Goal: Information Seeking & Learning: Learn about a topic

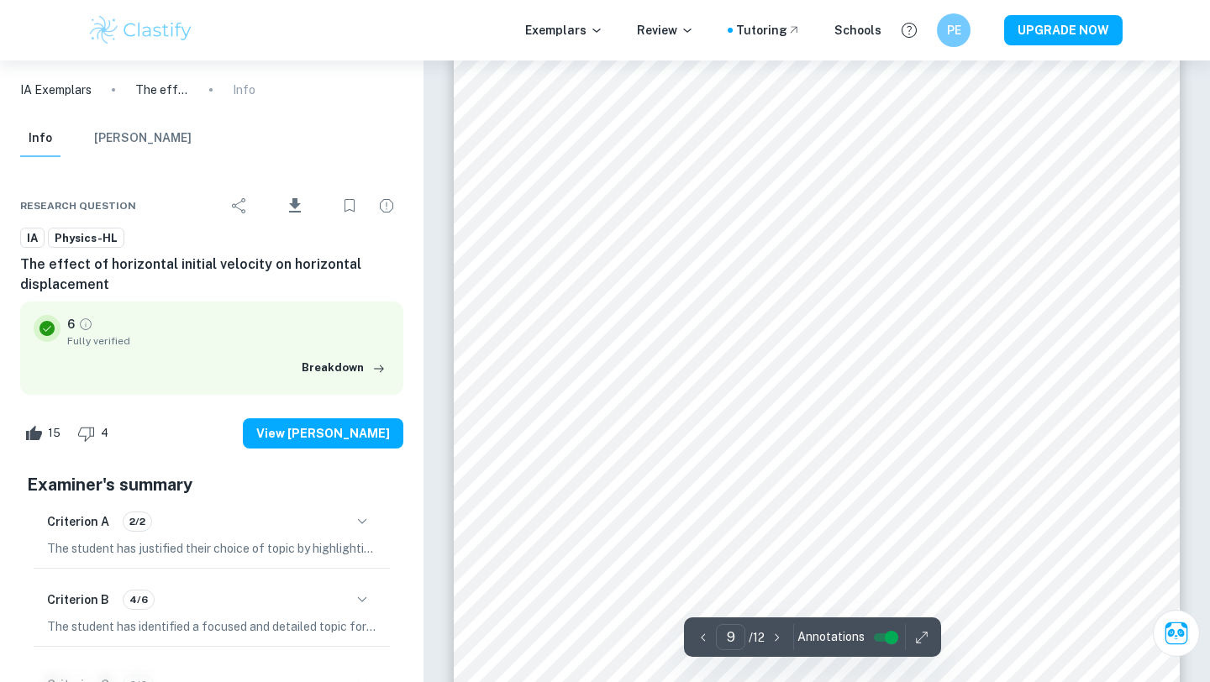
scroll to position [7974, 0]
type input "9"
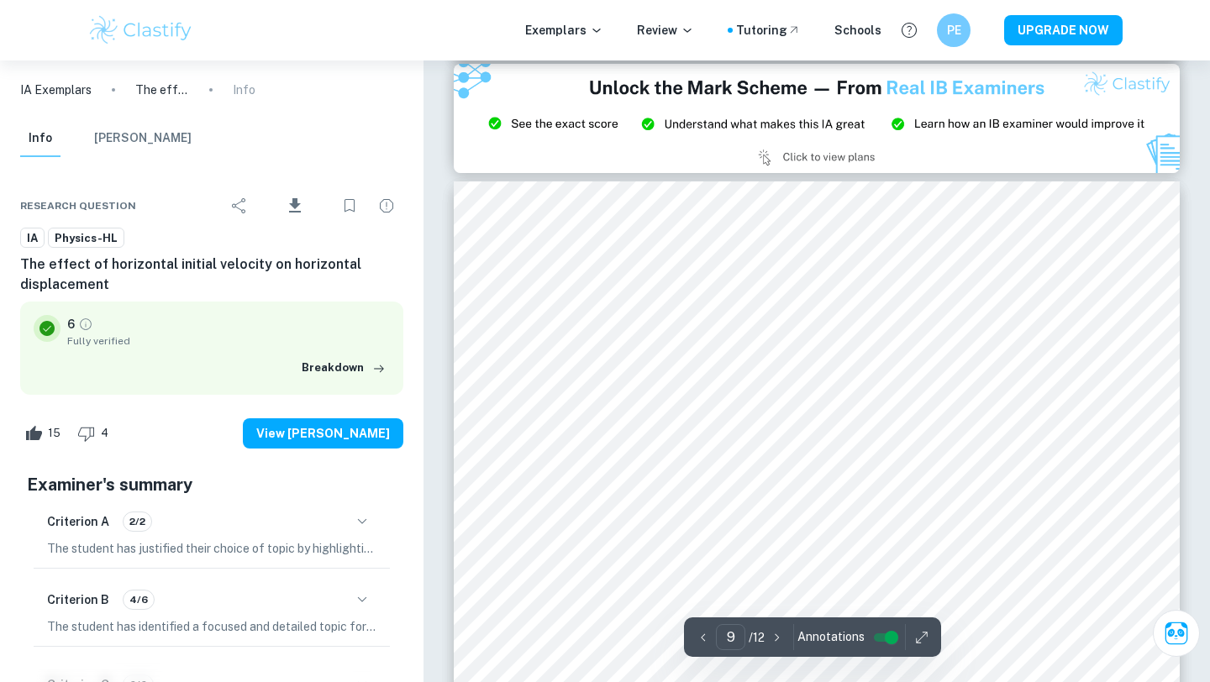
scroll to position [7843, 0]
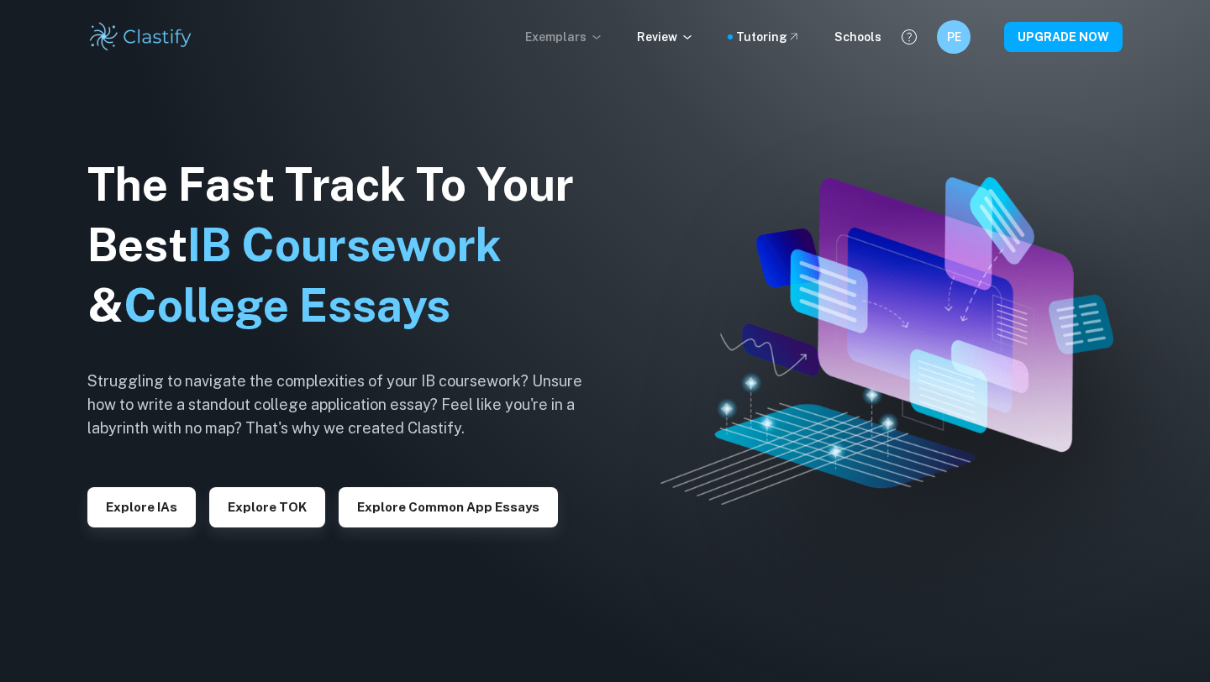
click at [588, 33] on p "Exemplars" at bounding box center [564, 37] width 78 height 18
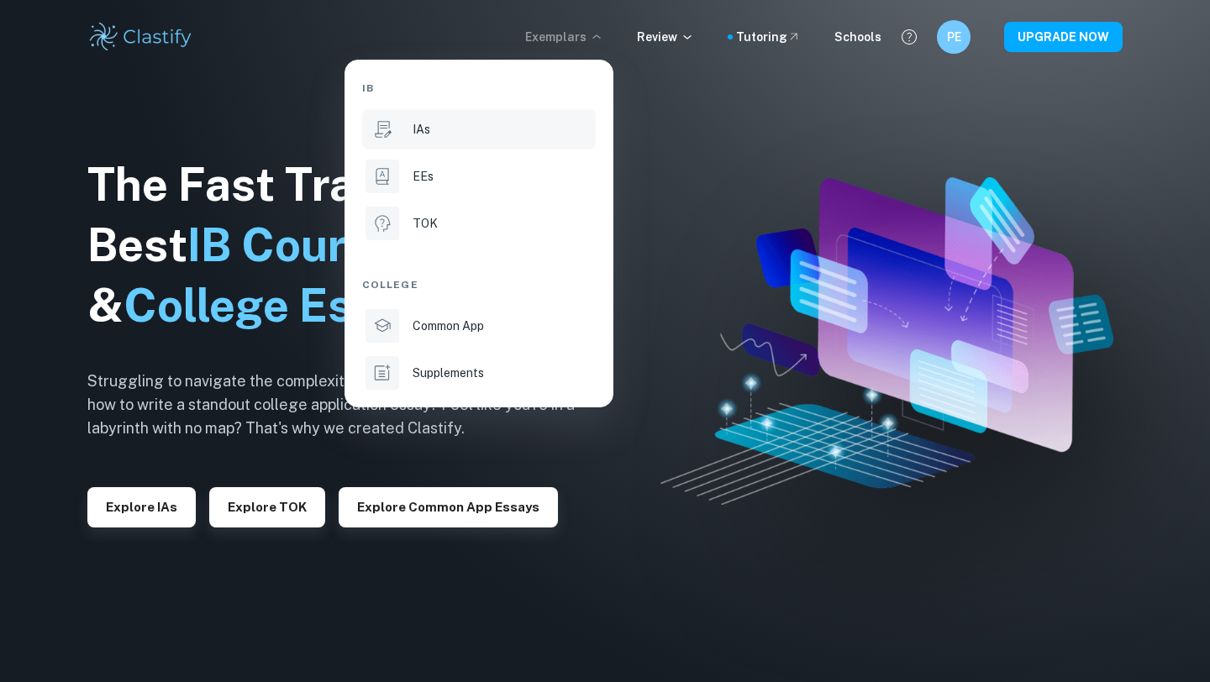
click at [442, 147] on li "IAs" at bounding box center [479, 129] width 234 height 40
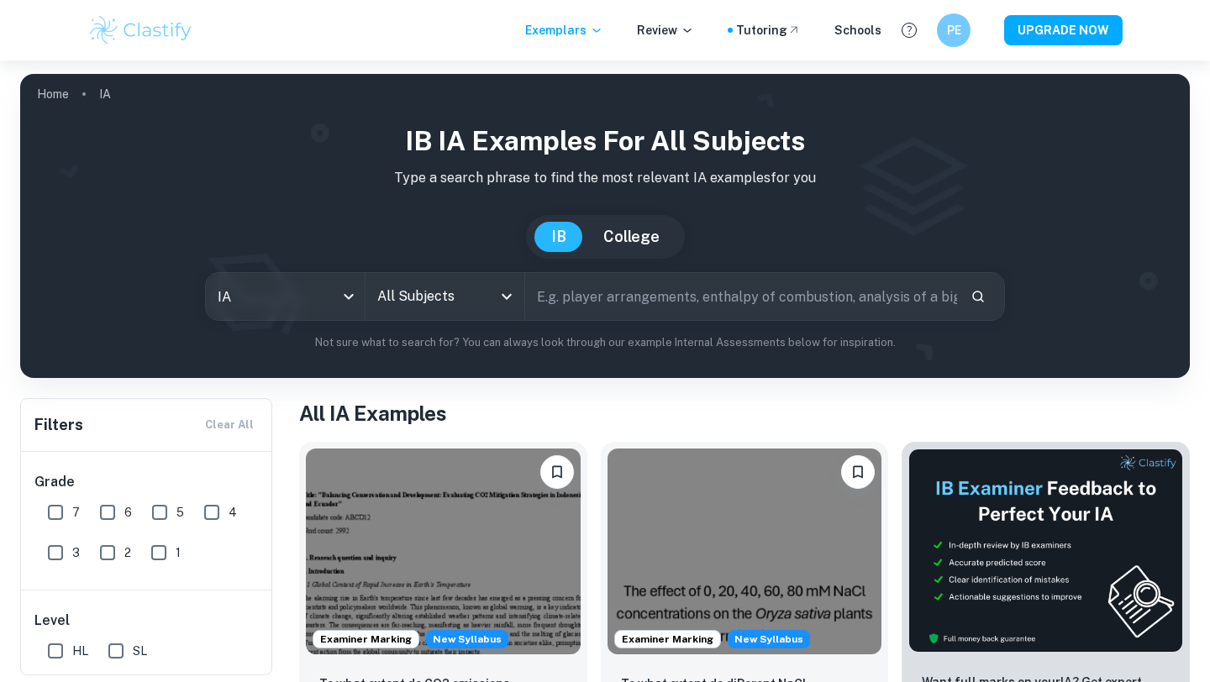
click at [439, 287] on input "All Subjects" at bounding box center [432, 297] width 119 height 32
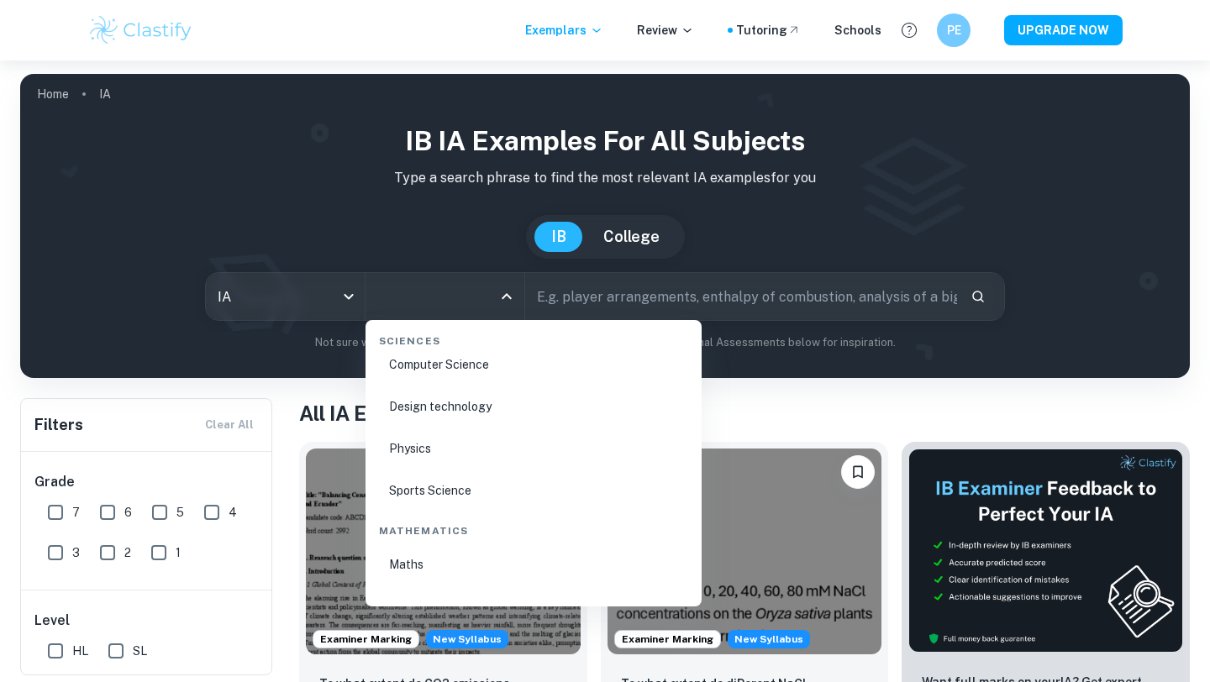
scroll to position [2602, 0]
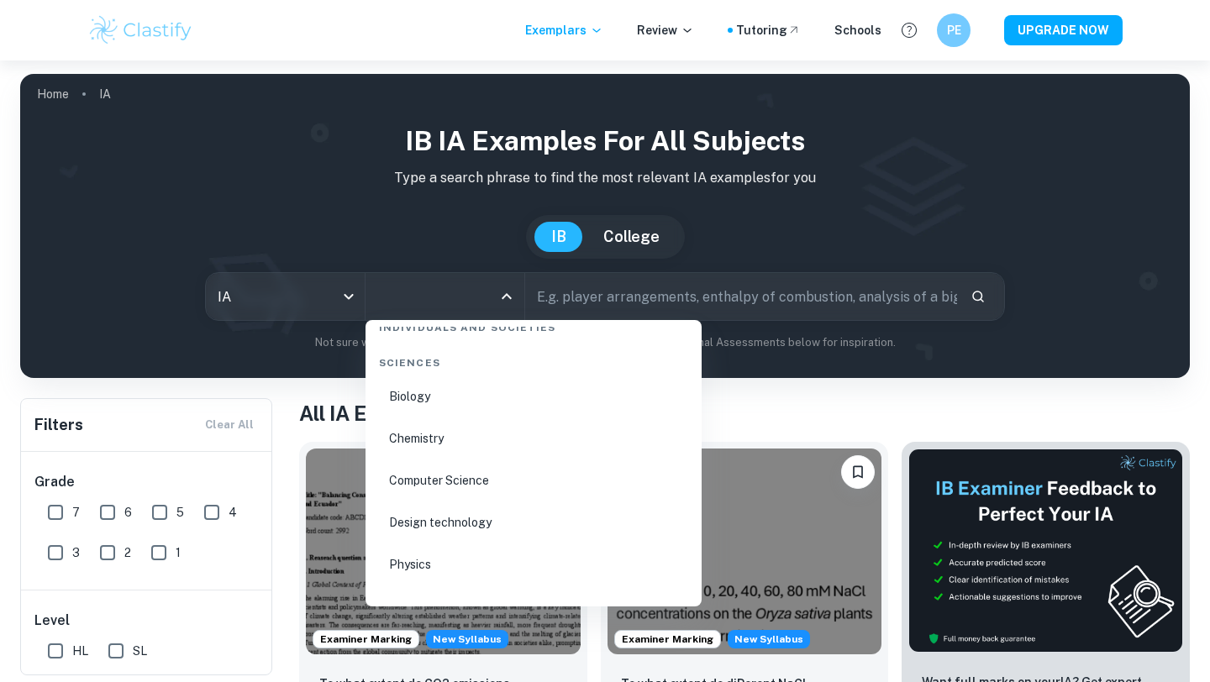
click at [439, 572] on li "Physics" at bounding box center [533, 564] width 323 height 39
type input "Physics"
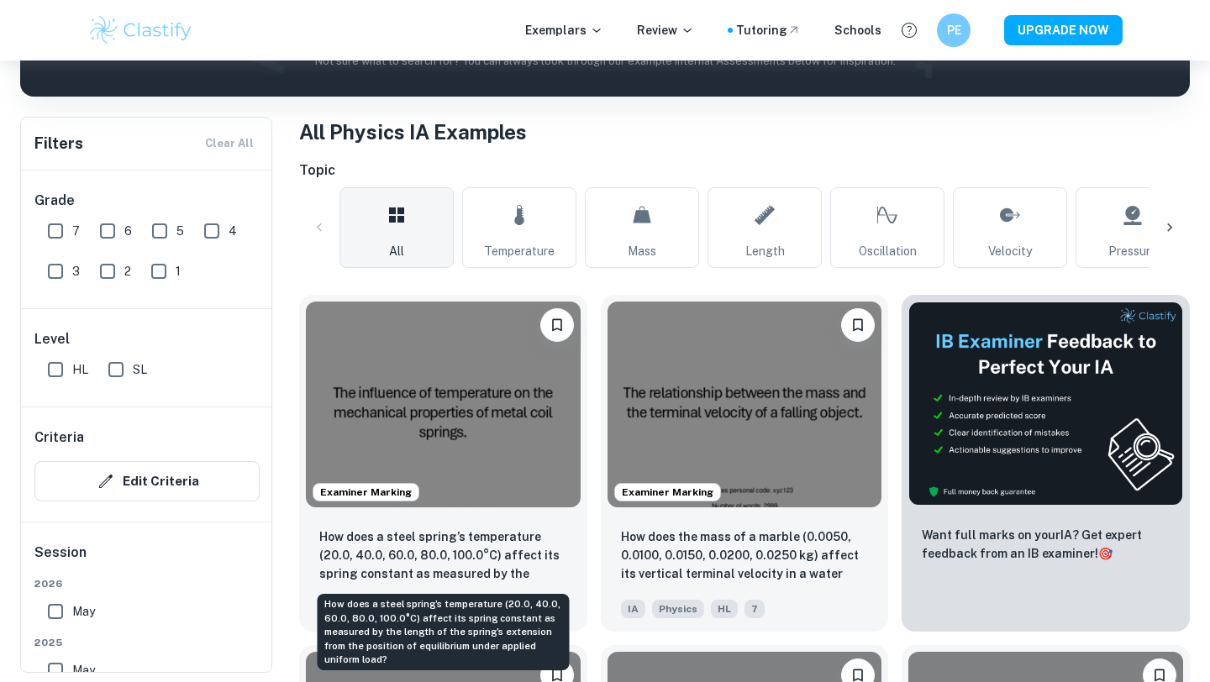
scroll to position [287, 0]
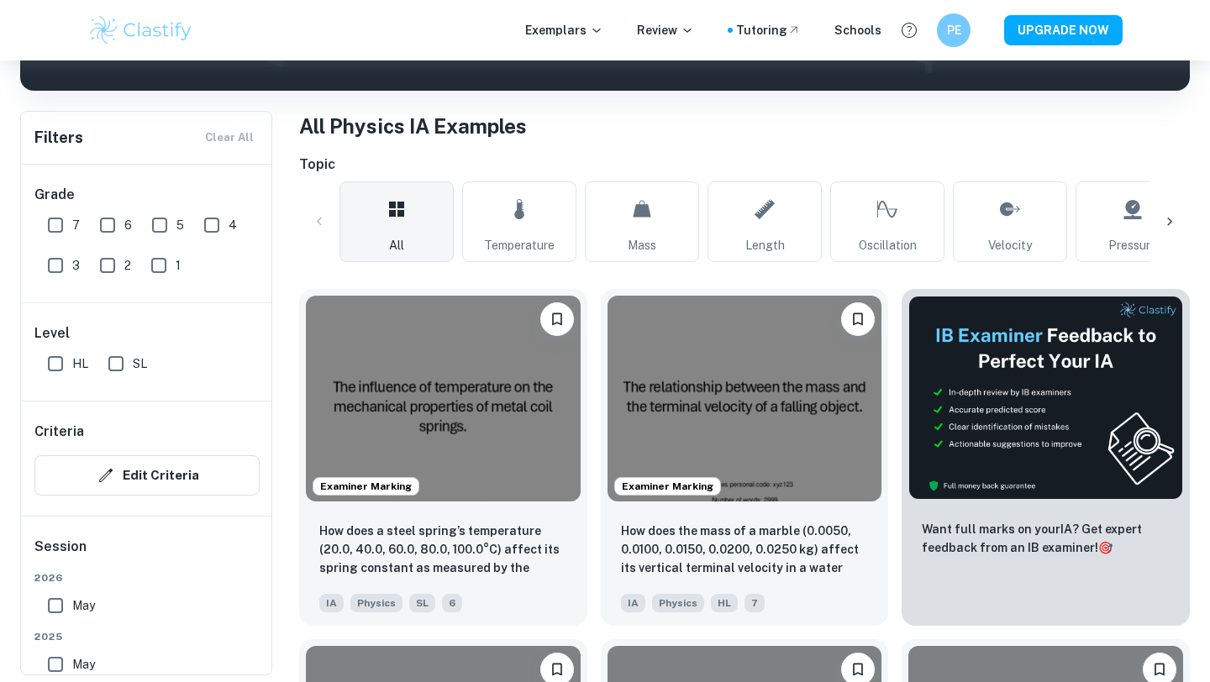
click at [71, 227] on input "7" at bounding box center [56, 225] width 34 height 34
checkbox input "true"
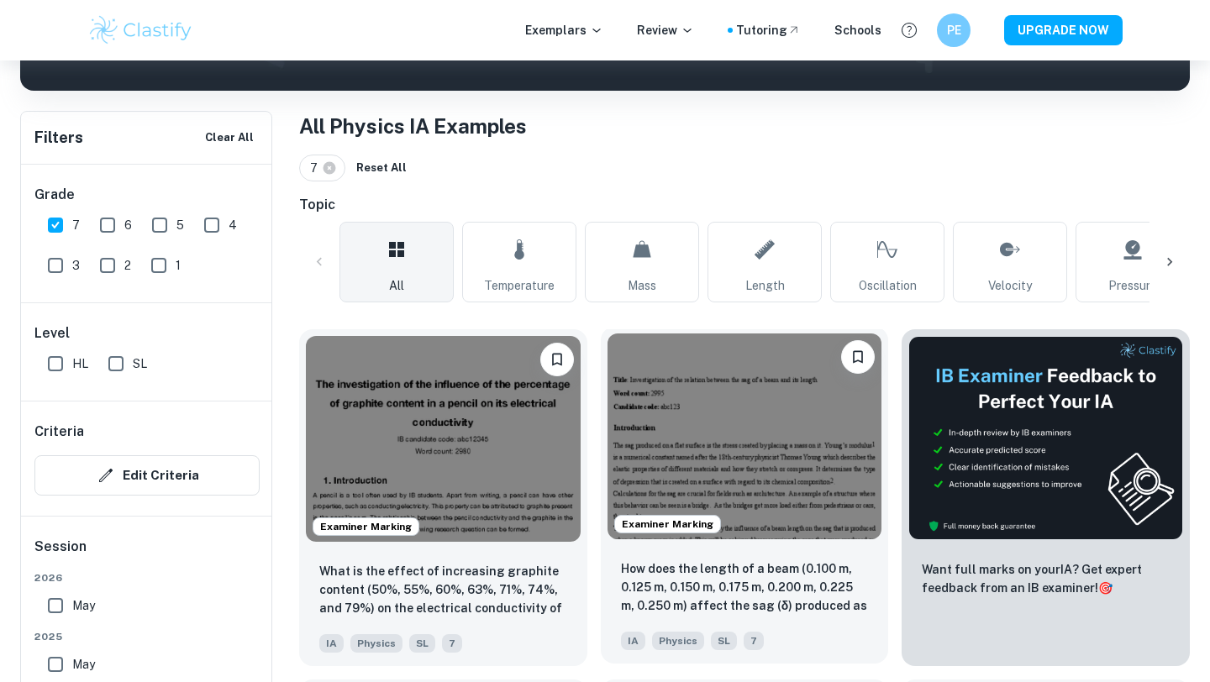
scroll to position [327, 0]
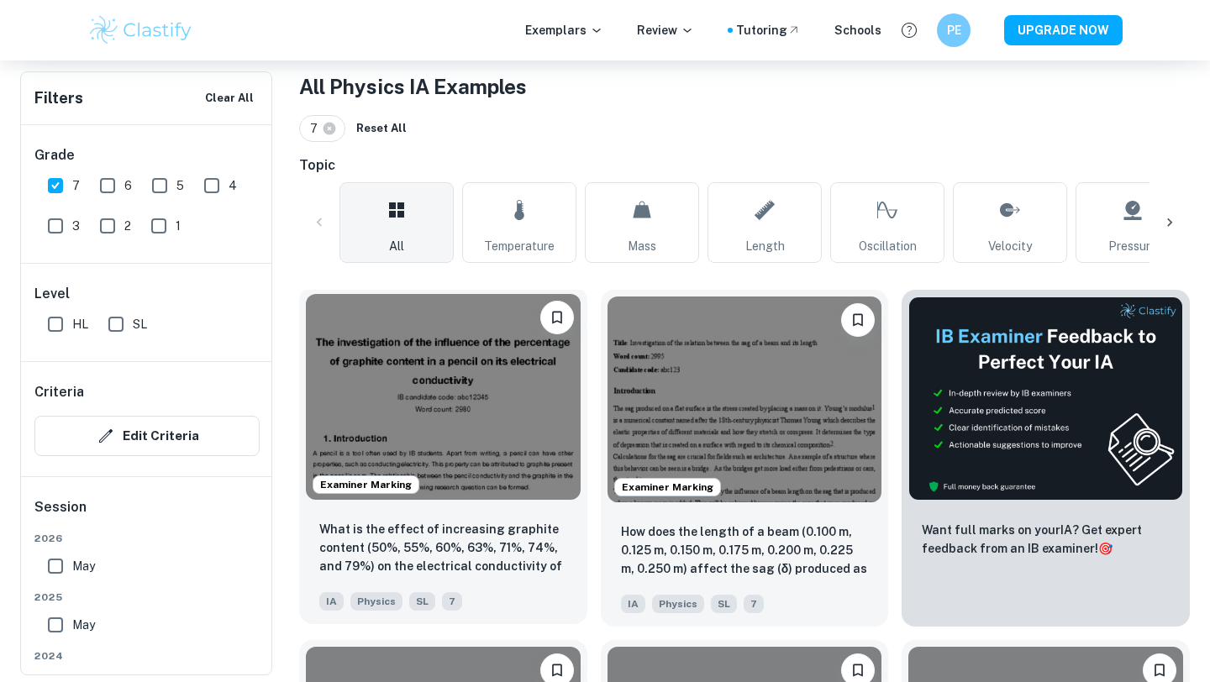
click at [498, 410] on img at bounding box center [443, 397] width 275 height 206
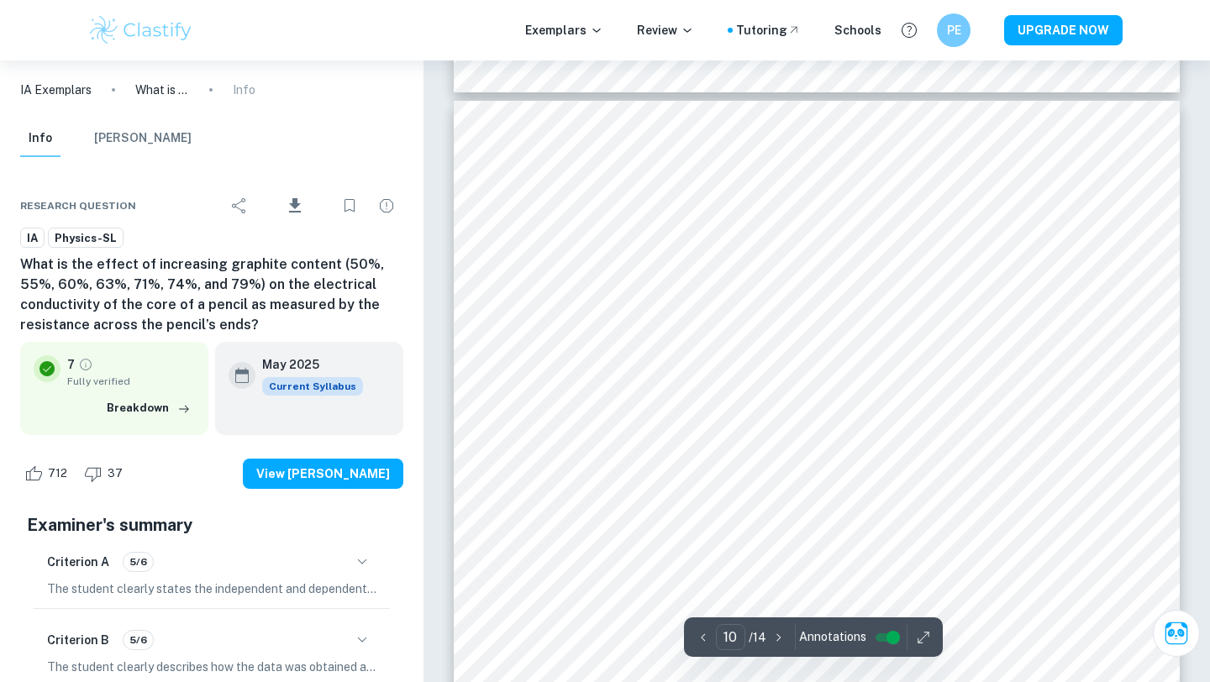
scroll to position [9524, 0]
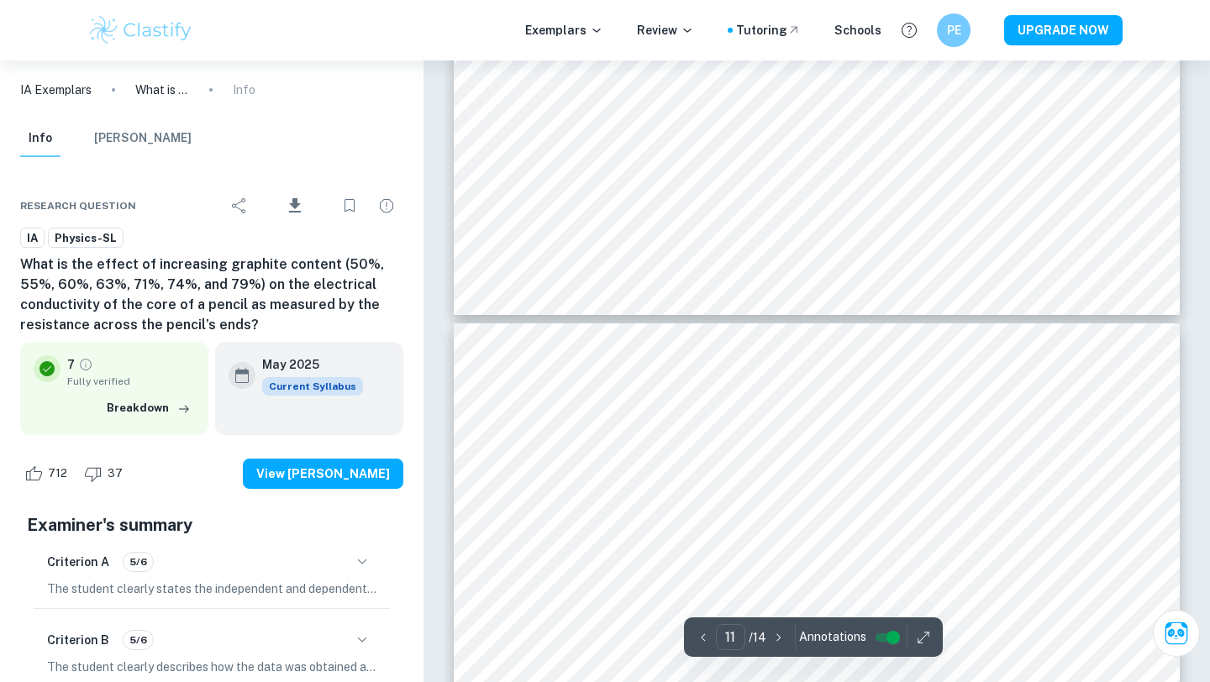
type input "12"
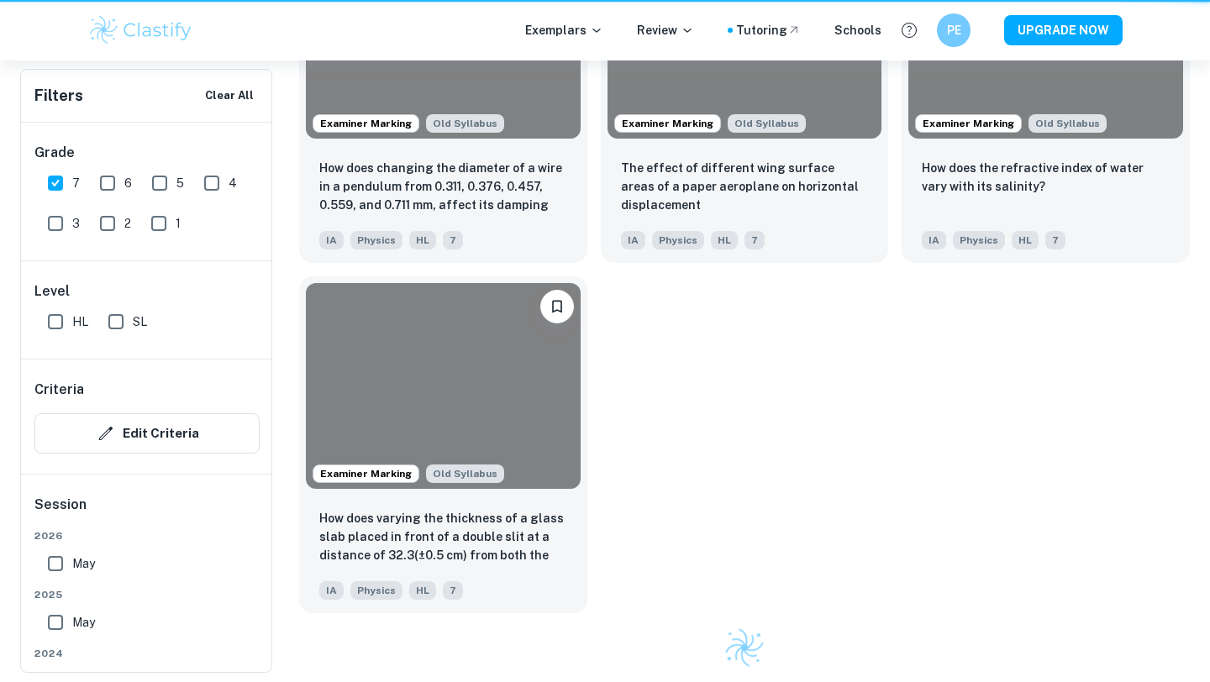
scroll to position [327, 0]
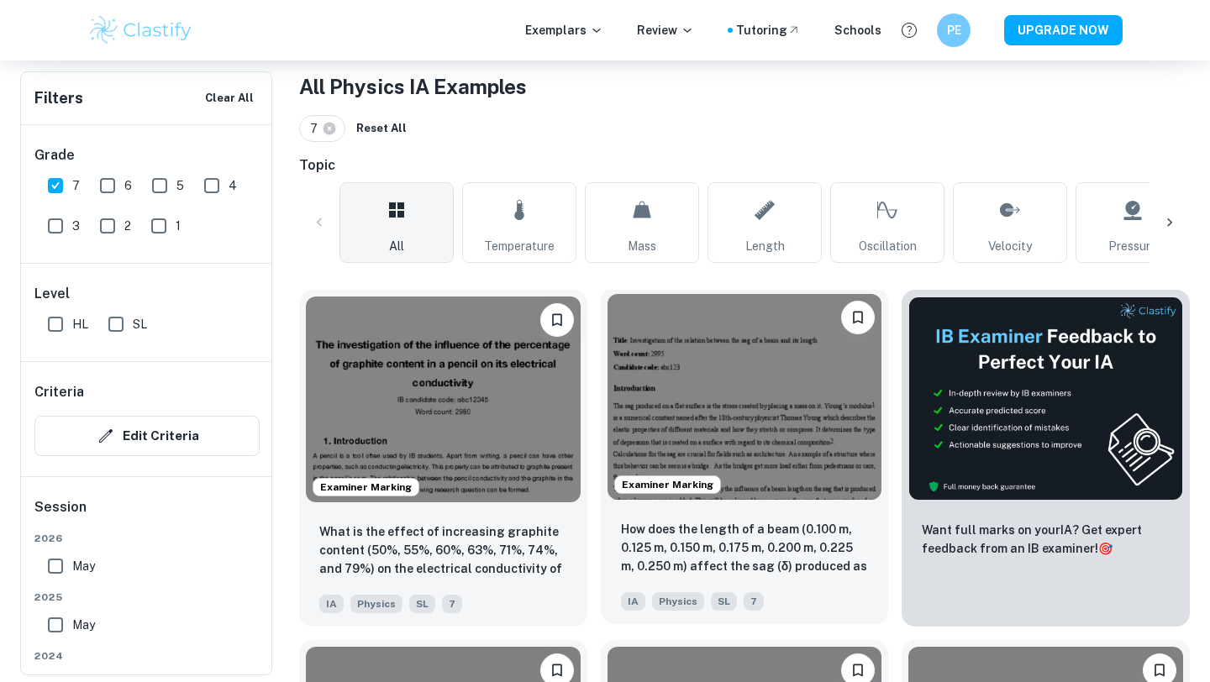
click at [757, 451] on img at bounding box center [745, 397] width 275 height 206
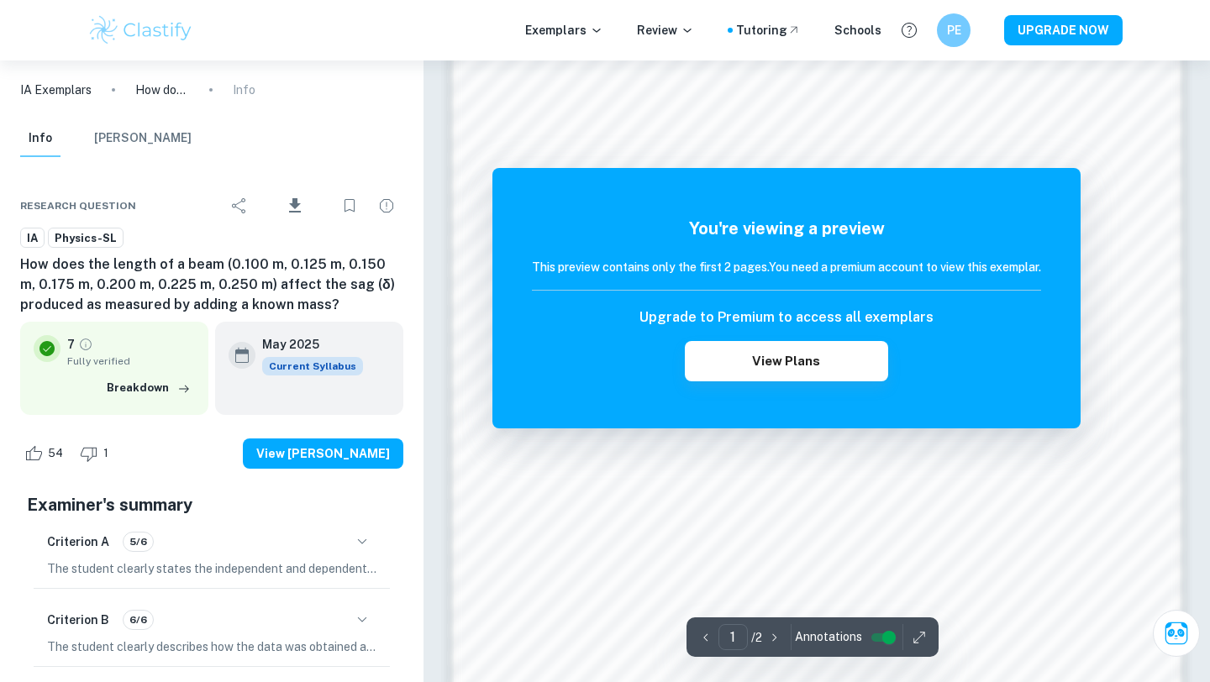
scroll to position [1399, 0]
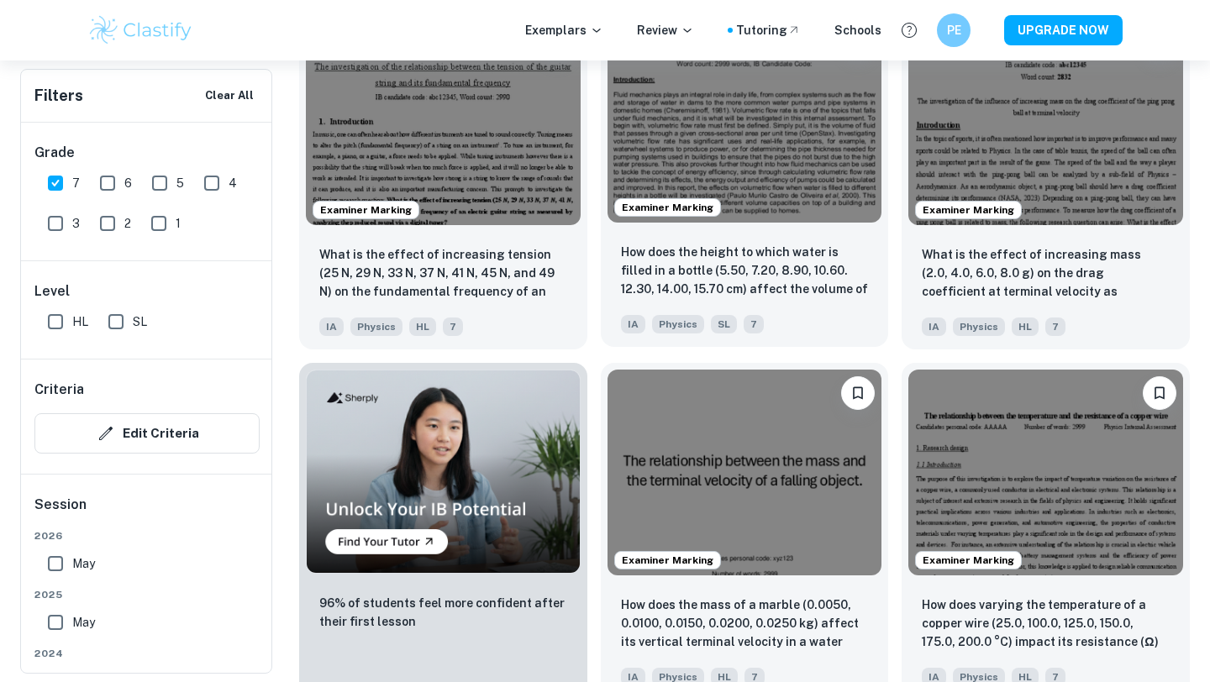
scroll to position [1138, 0]
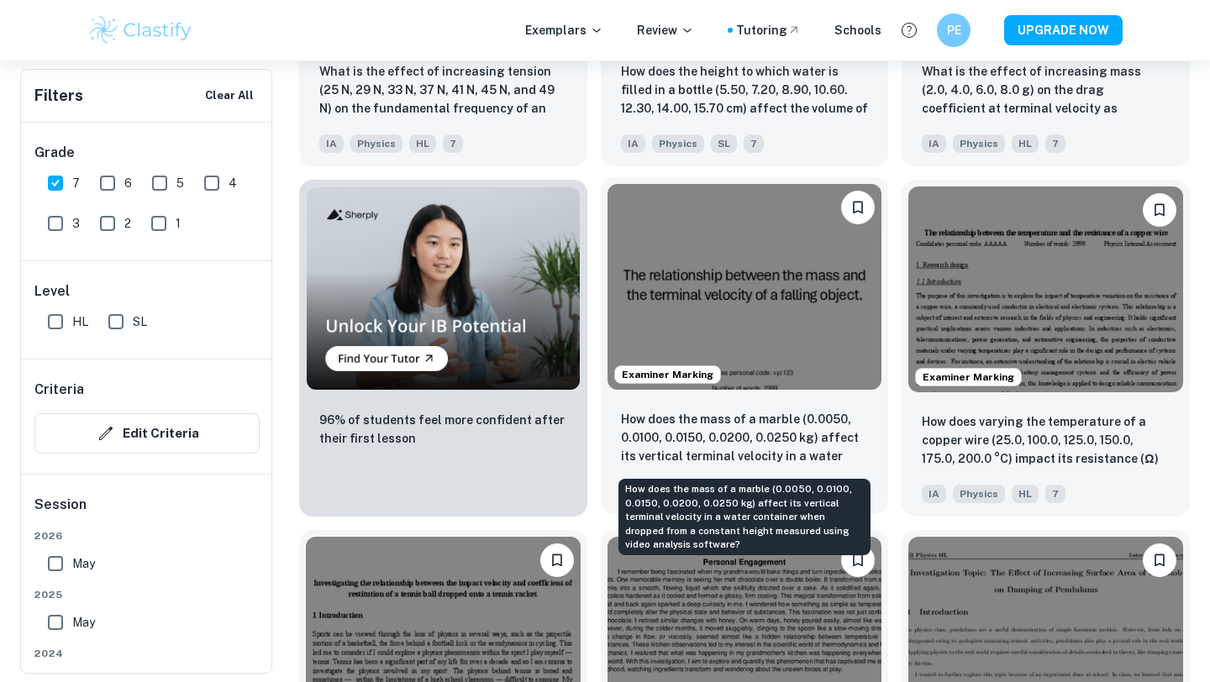
click at [801, 419] on p "How does the mass of a marble (0.0050, 0.0100, 0.0150, 0.0200, 0.0250 kg) affec…" at bounding box center [745, 438] width 248 height 57
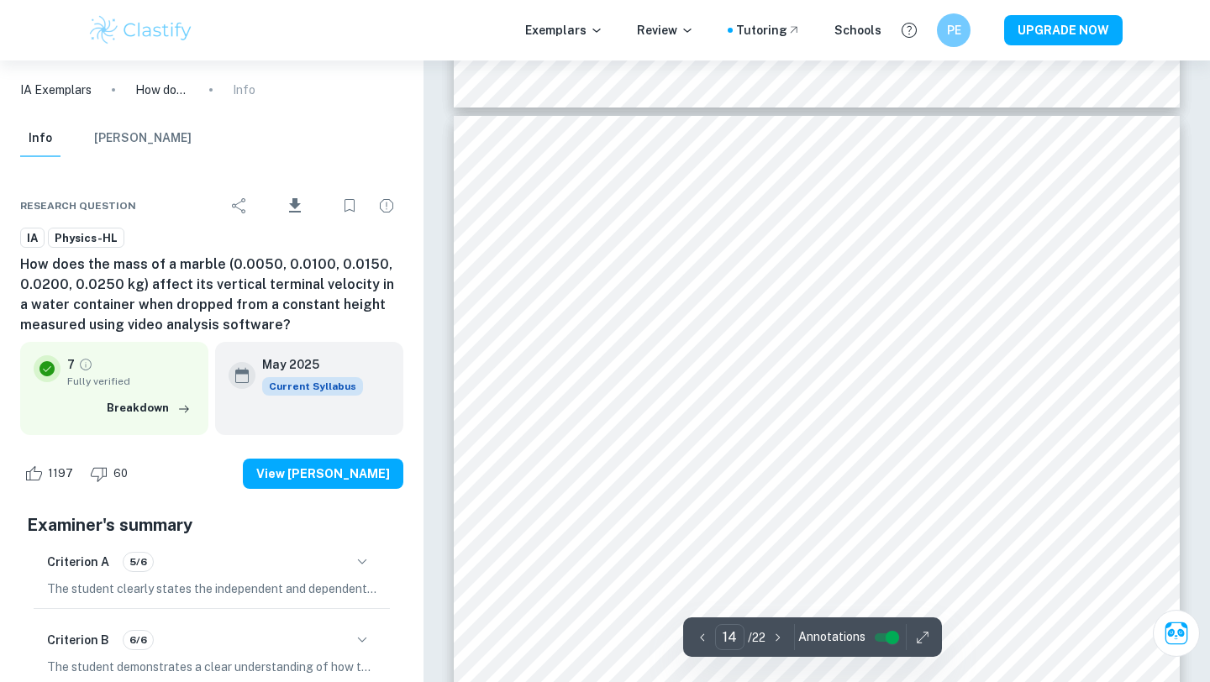
scroll to position [13767, 0]
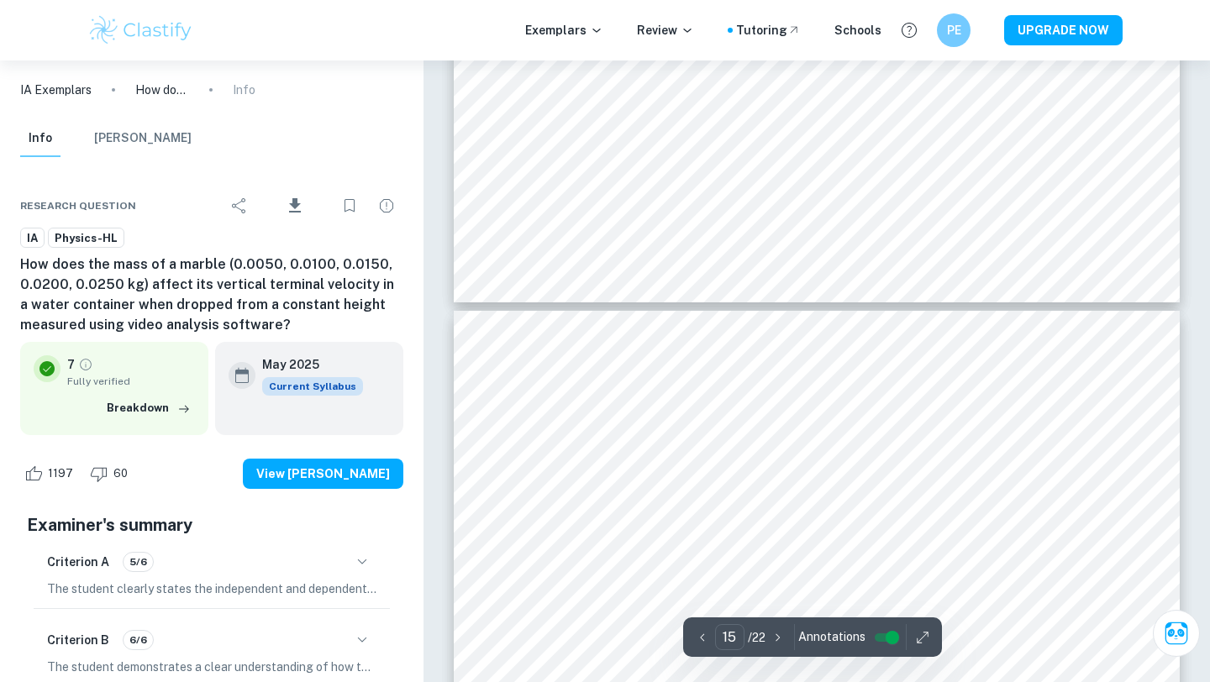
type input "16"
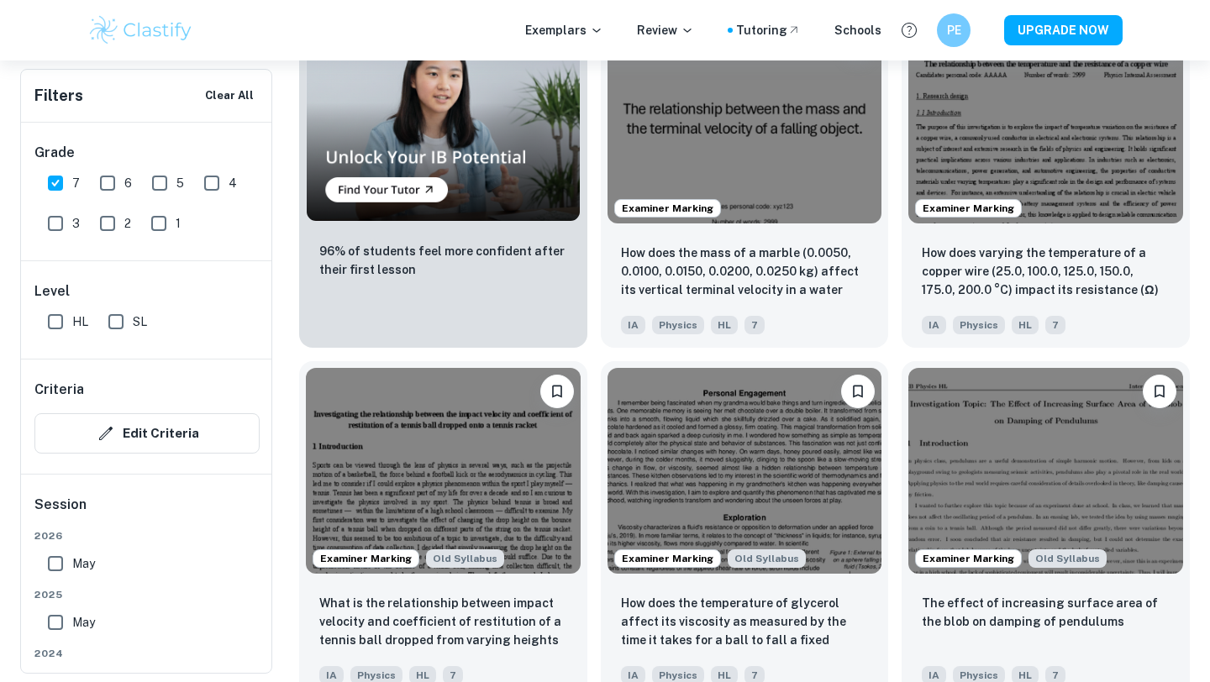
scroll to position [1516, 0]
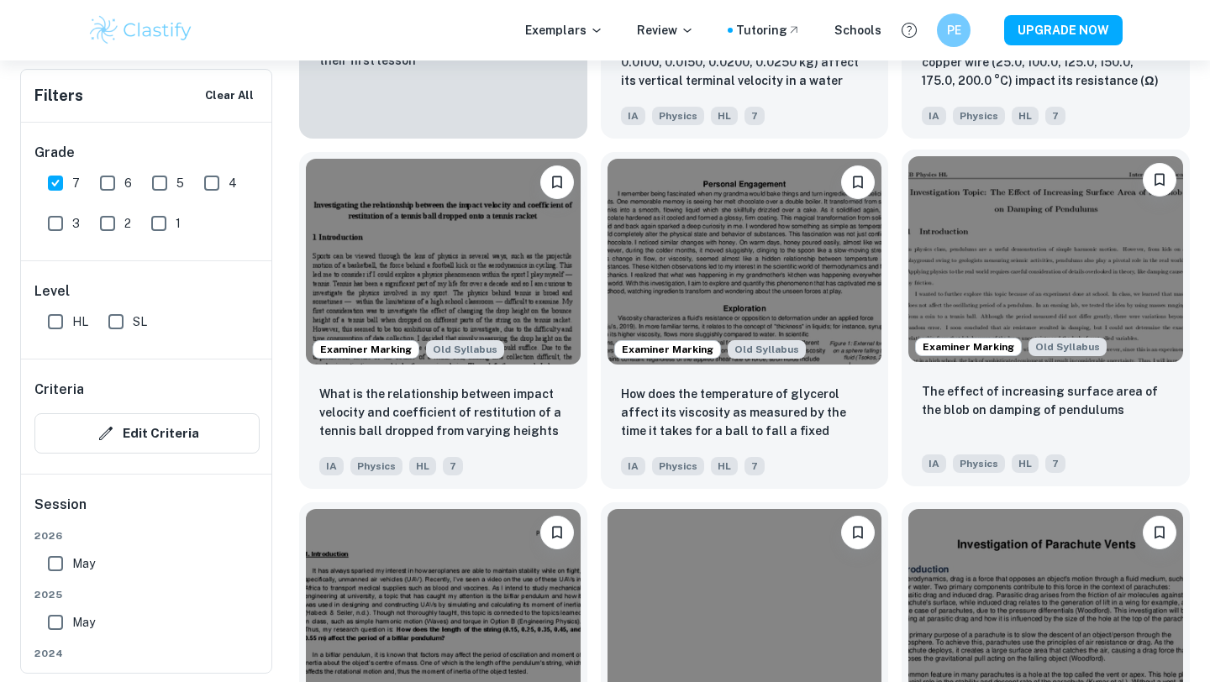
click at [999, 248] on img at bounding box center [1046, 259] width 275 height 206
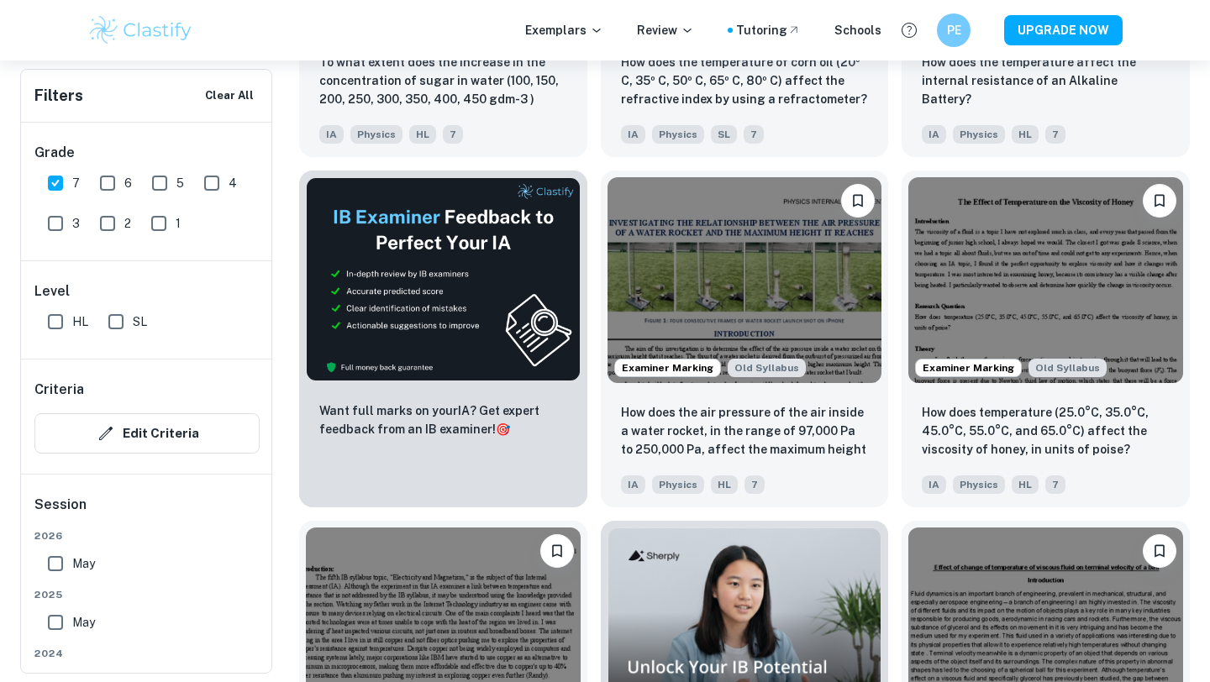
scroll to position [2551, 0]
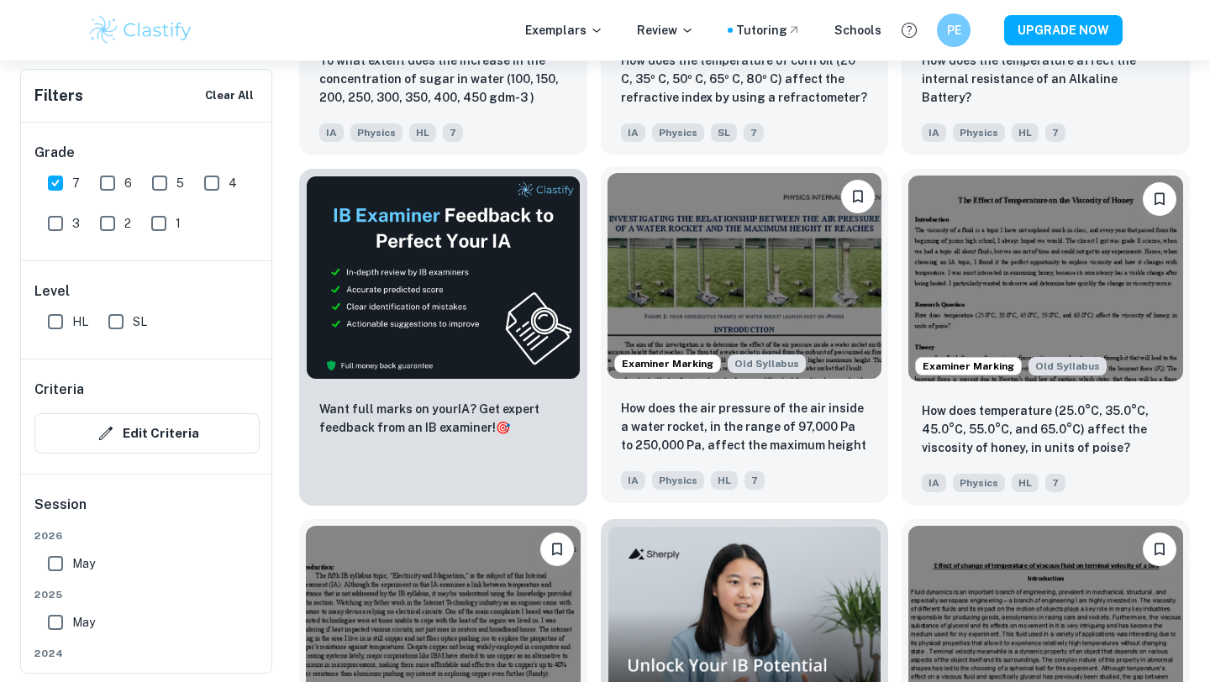
click at [714, 327] on img at bounding box center [745, 276] width 275 height 206
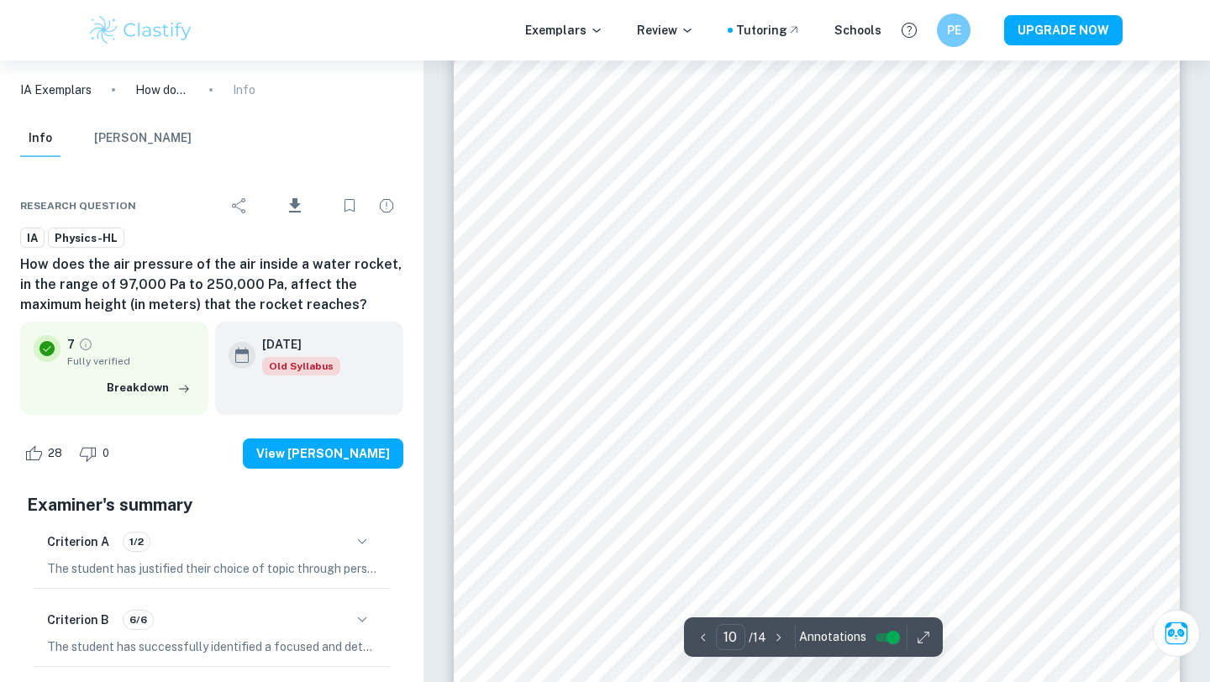
scroll to position [9820, 0]
type input "9"
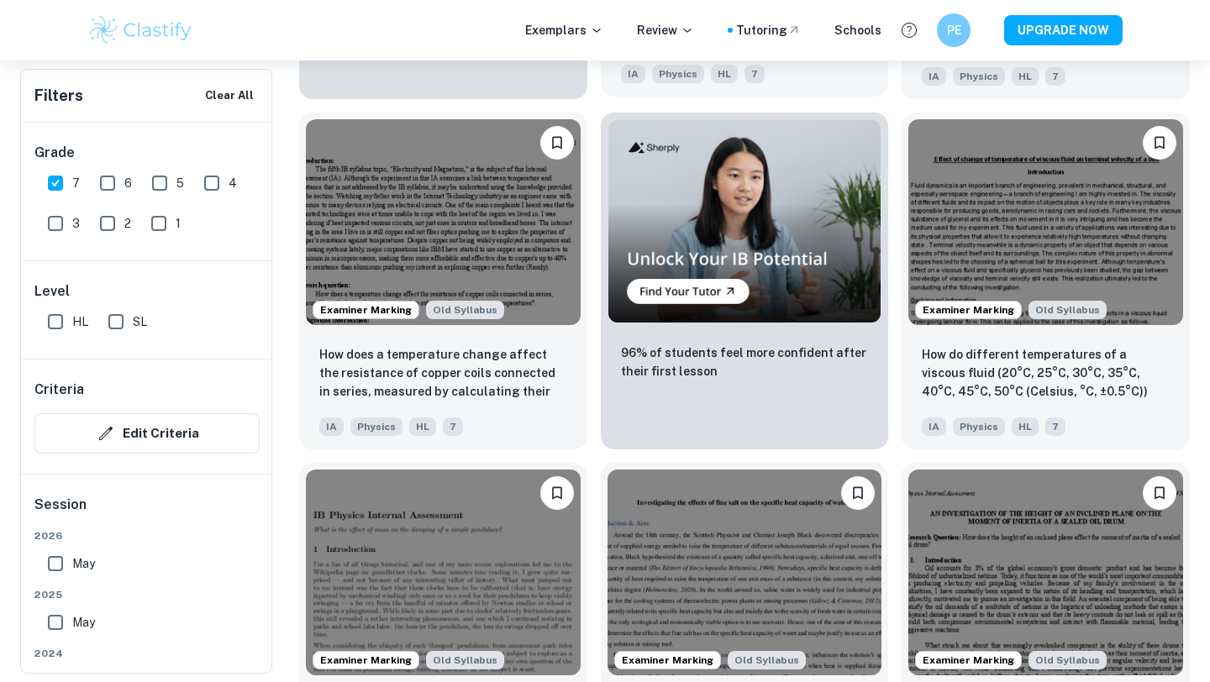
scroll to position [3156, 0]
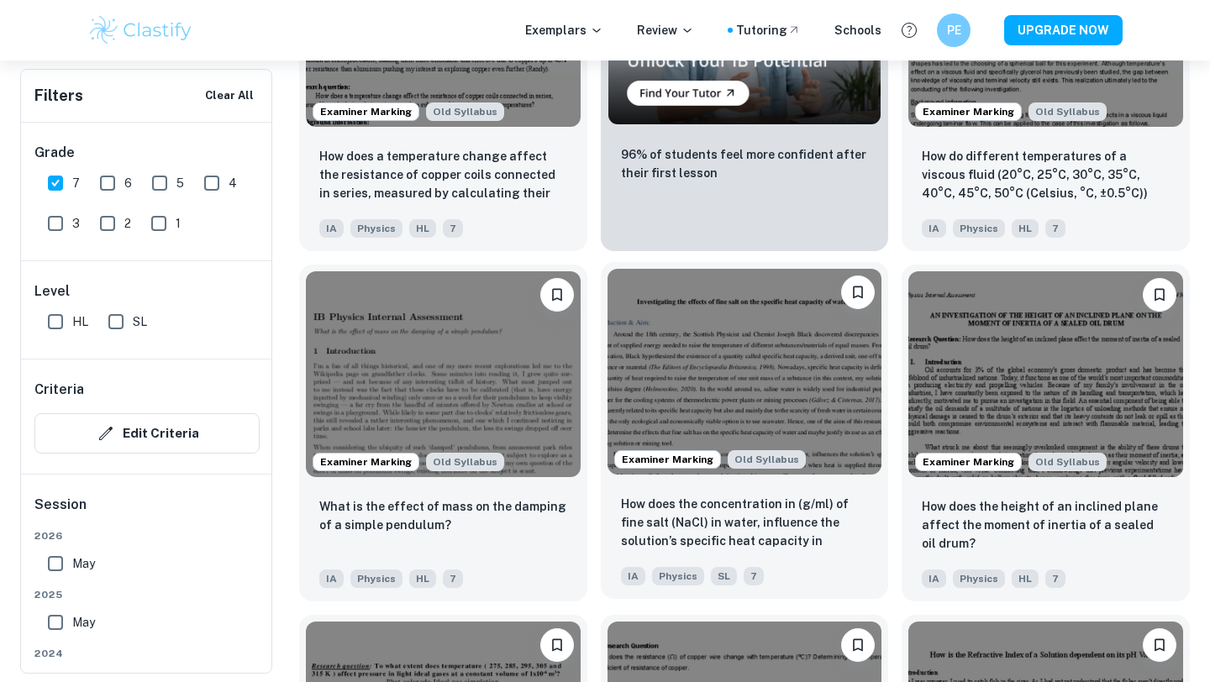
click at [725, 433] on img at bounding box center [745, 372] width 275 height 206
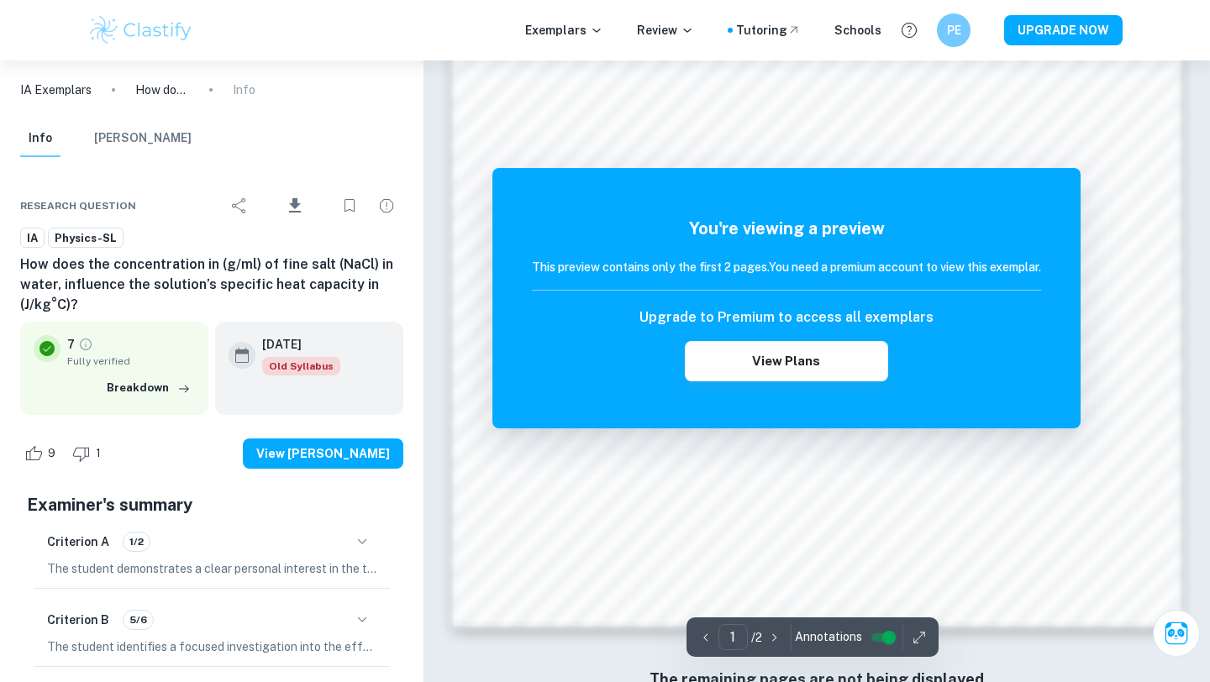
scroll to position [1573, 0]
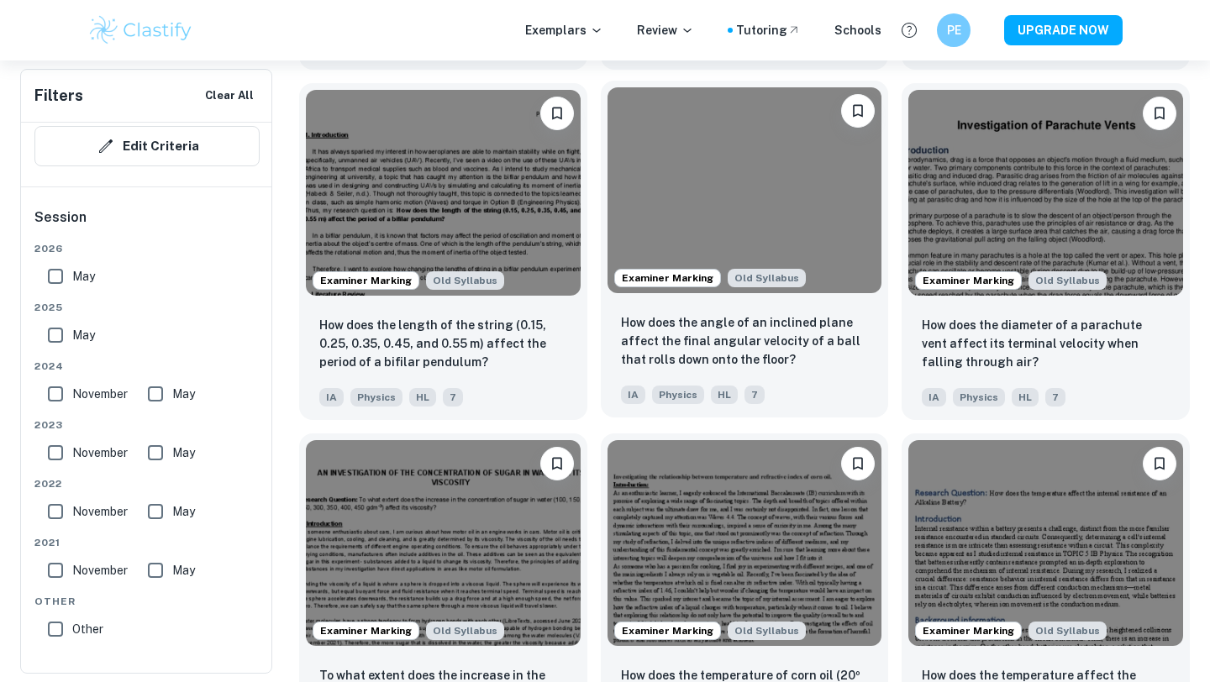
scroll to position [2152, 0]
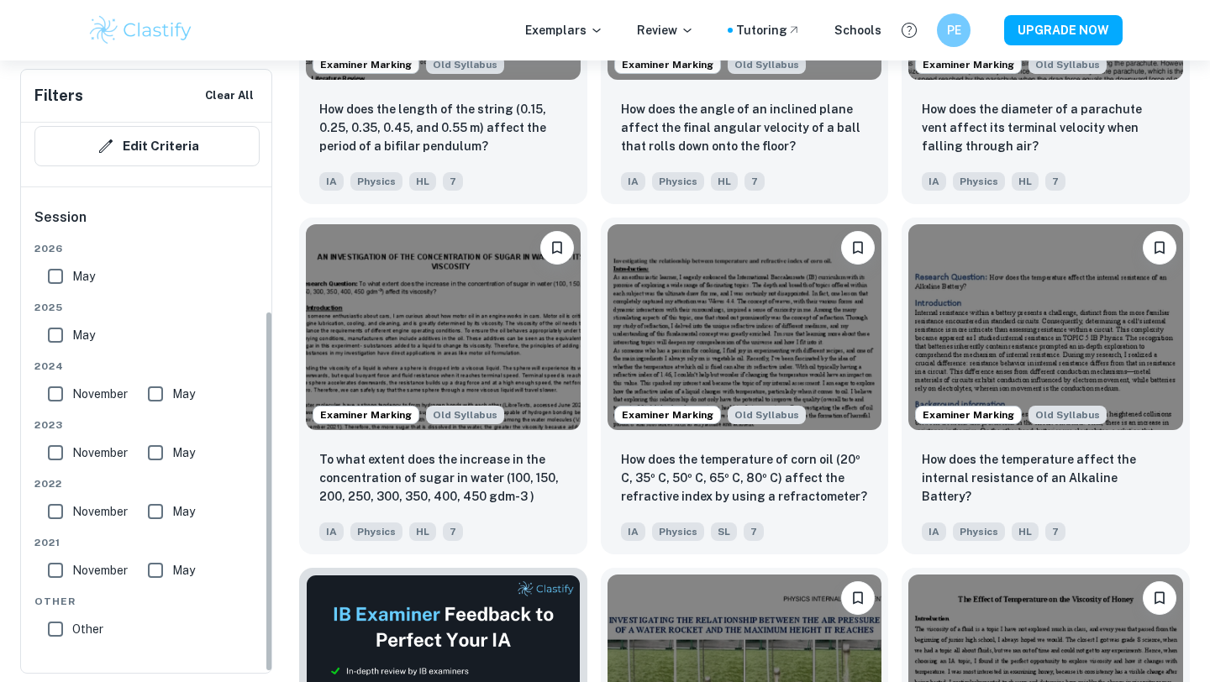
click at [69, 340] on input "May" at bounding box center [56, 336] width 34 height 34
checkbox input "true"
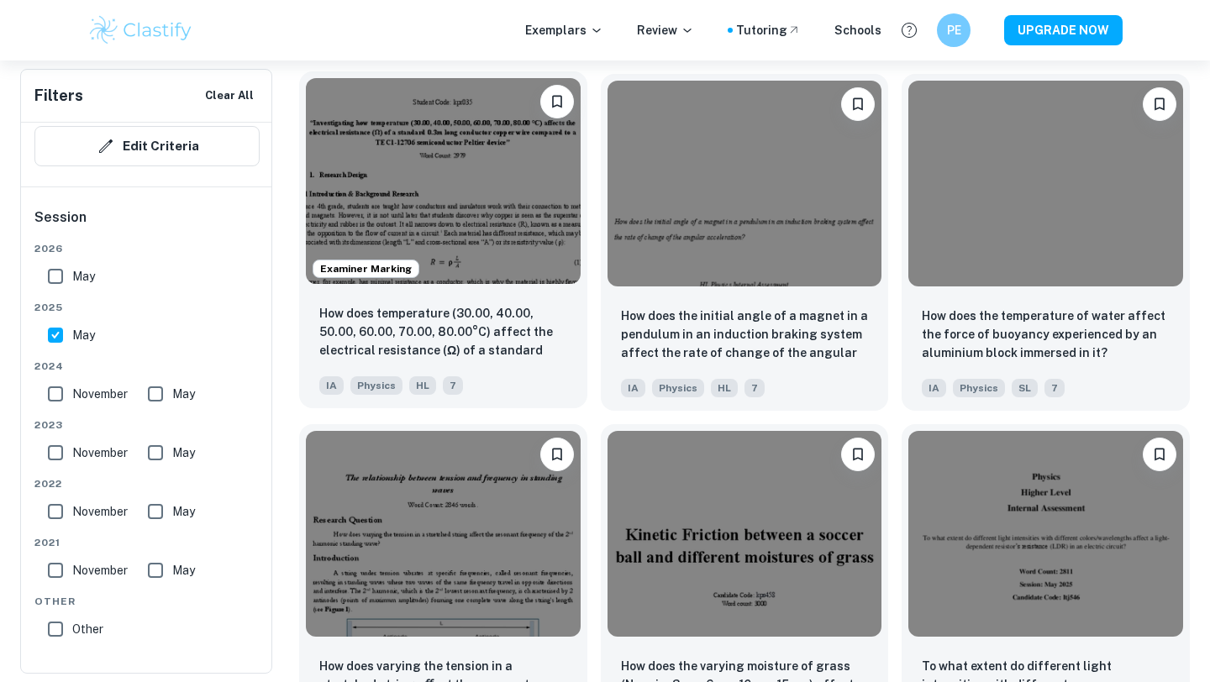
scroll to position [1912, 0]
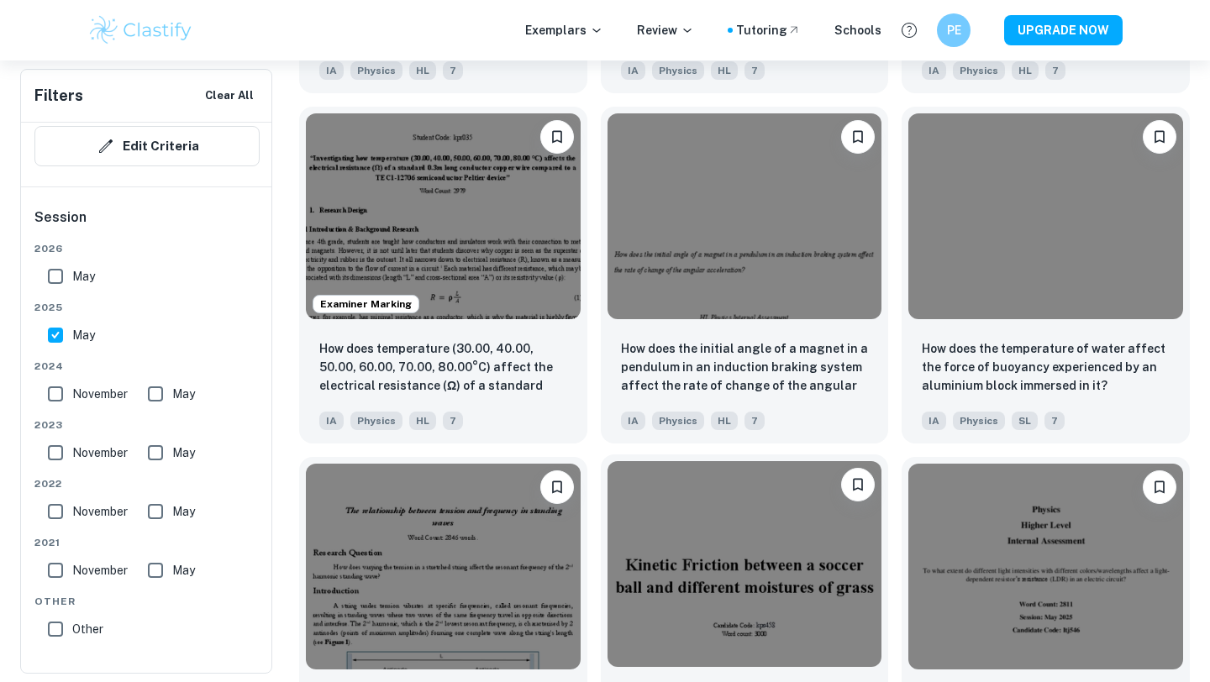
click at [763, 566] on img at bounding box center [745, 564] width 275 height 206
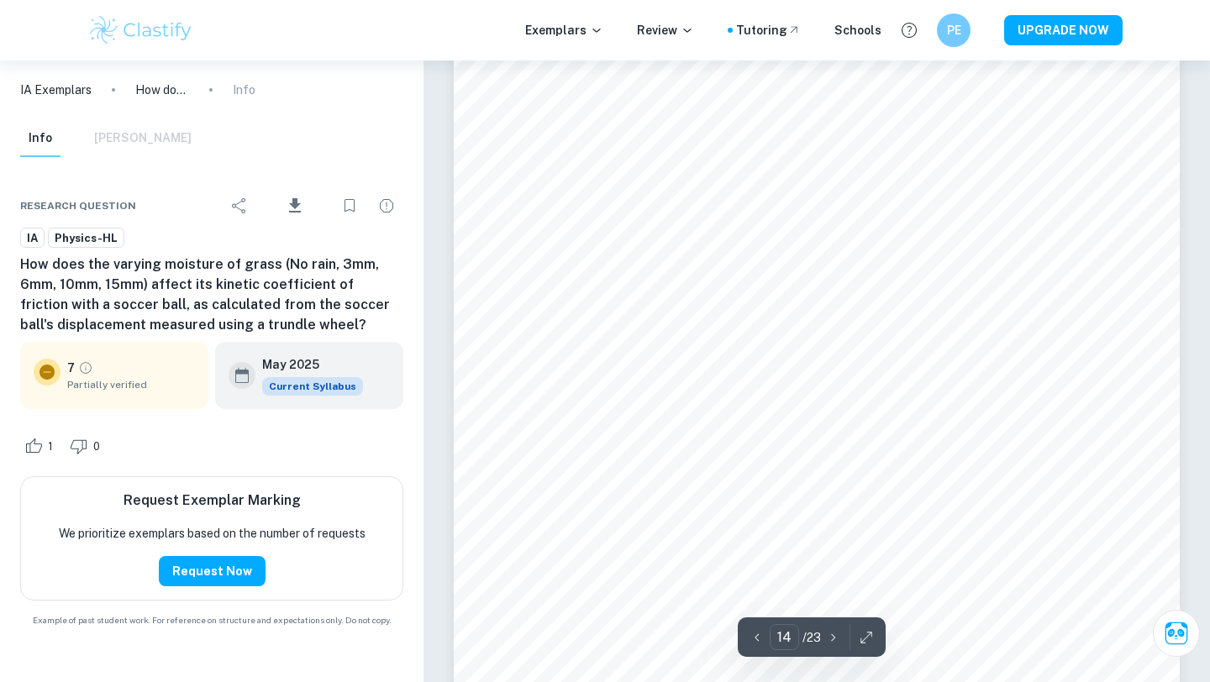
scroll to position [12738, 0]
type input "14"
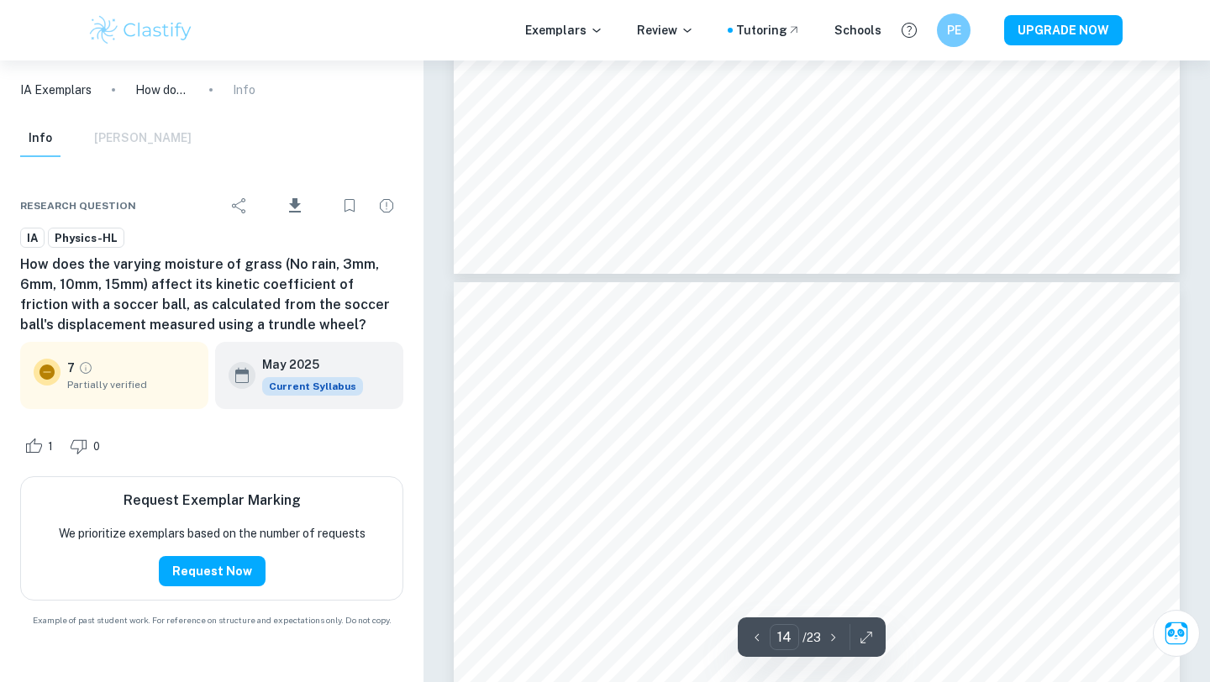
scroll to position [12477, 0]
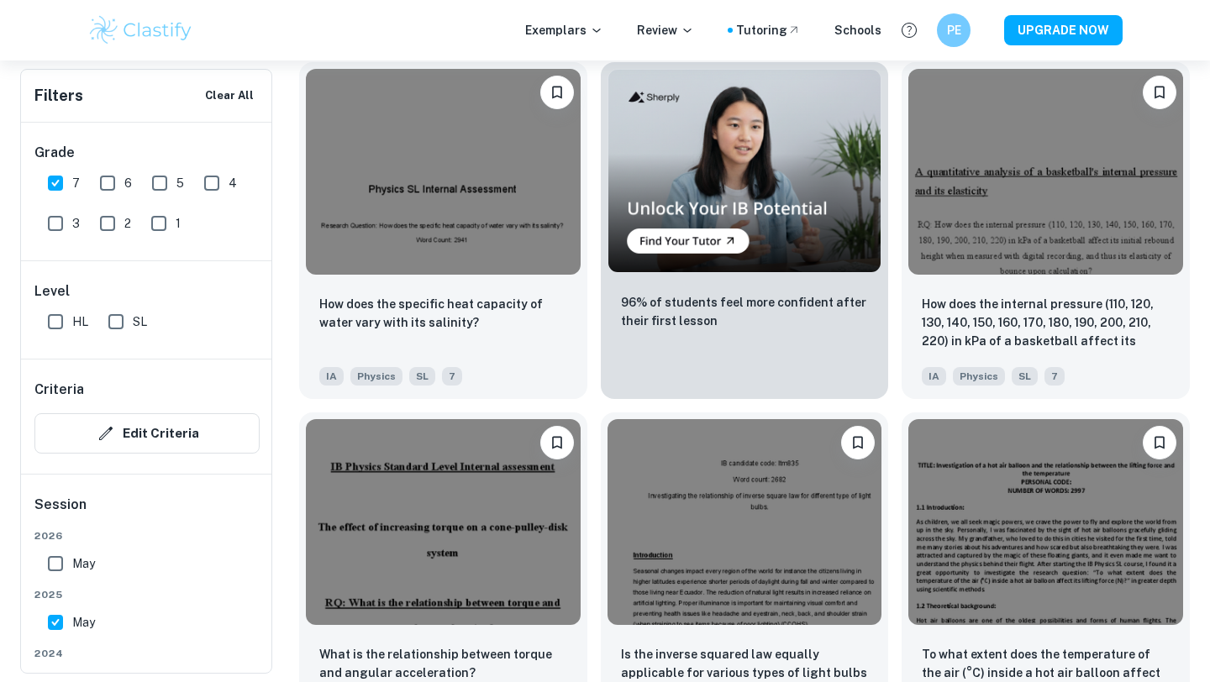
scroll to position [3059, 0]
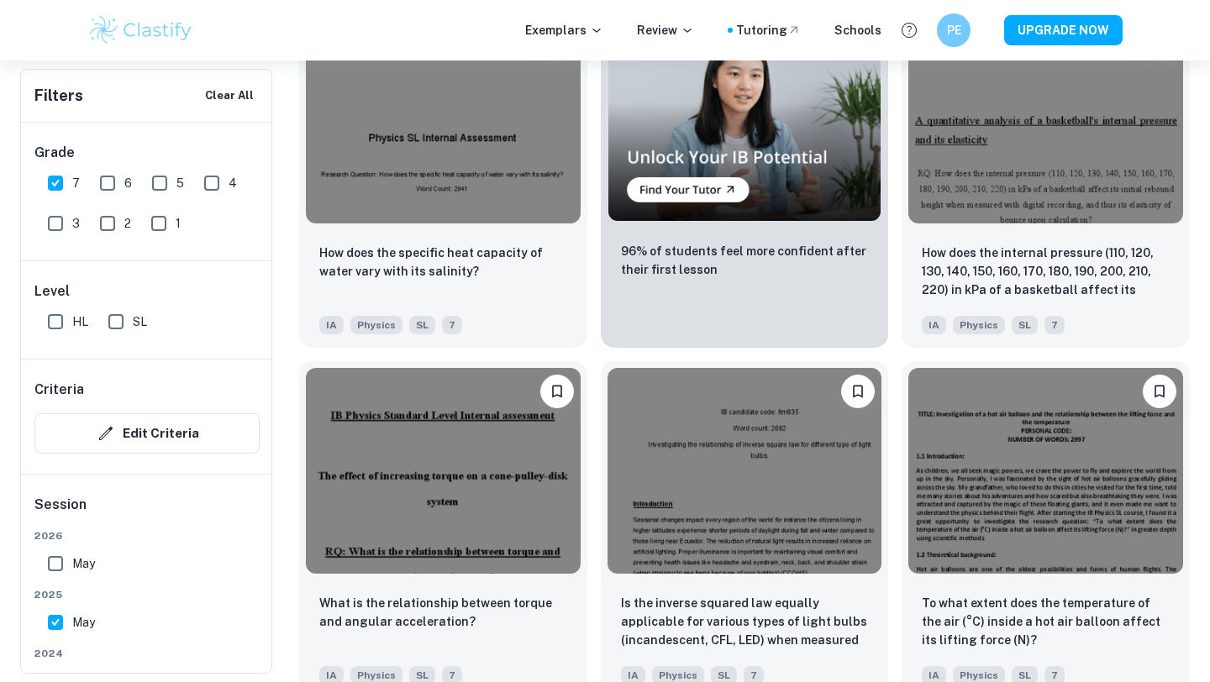
click at [61, 315] on input "HL" at bounding box center [56, 322] width 34 height 34
checkbox input "true"
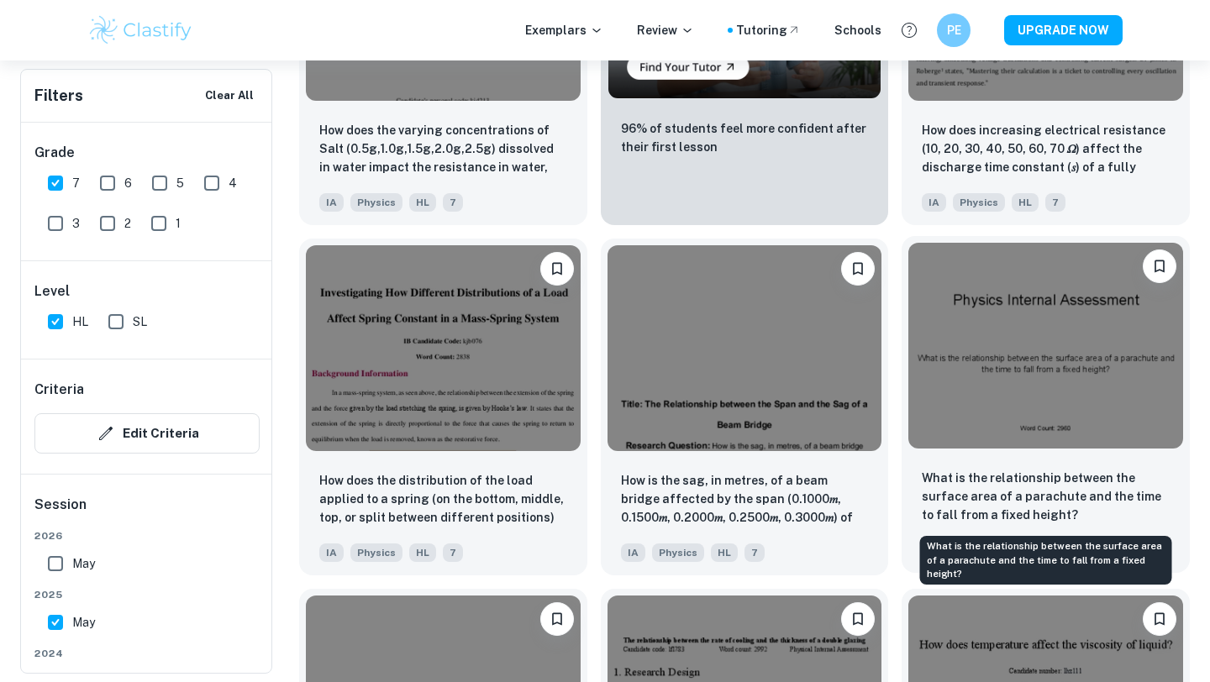
scroll to position [3191, 0]
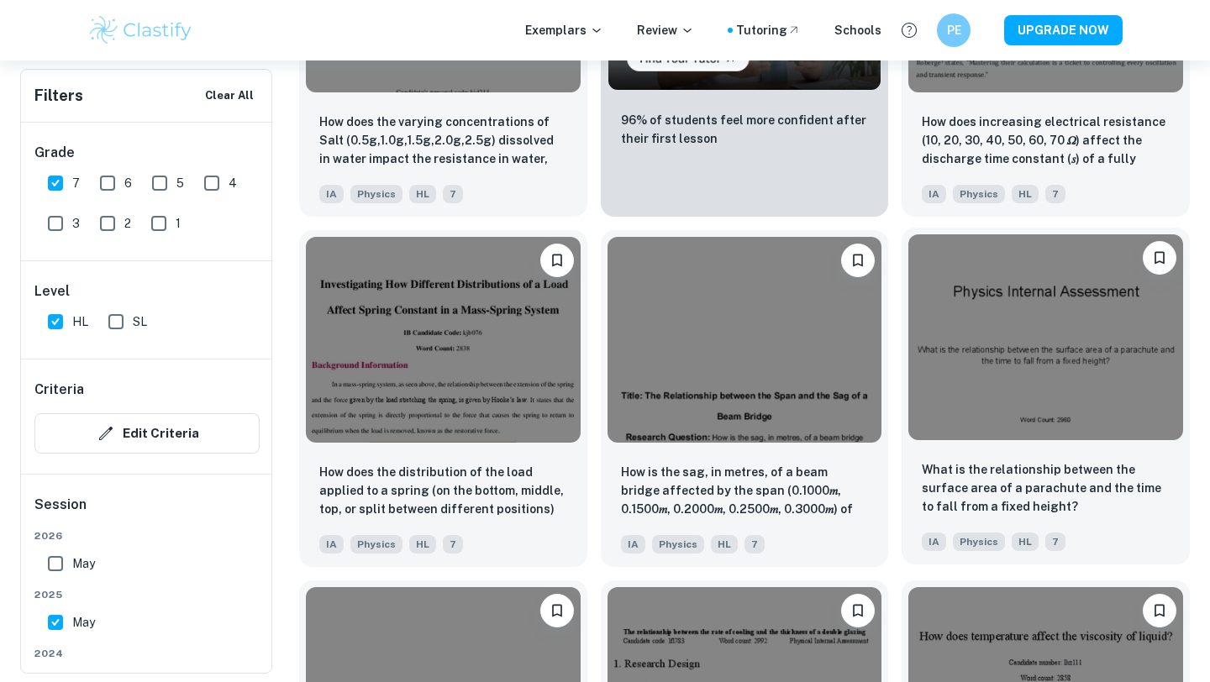
click at [1088, 410] on img at bounding box center [1046, 337] width 275 height 206
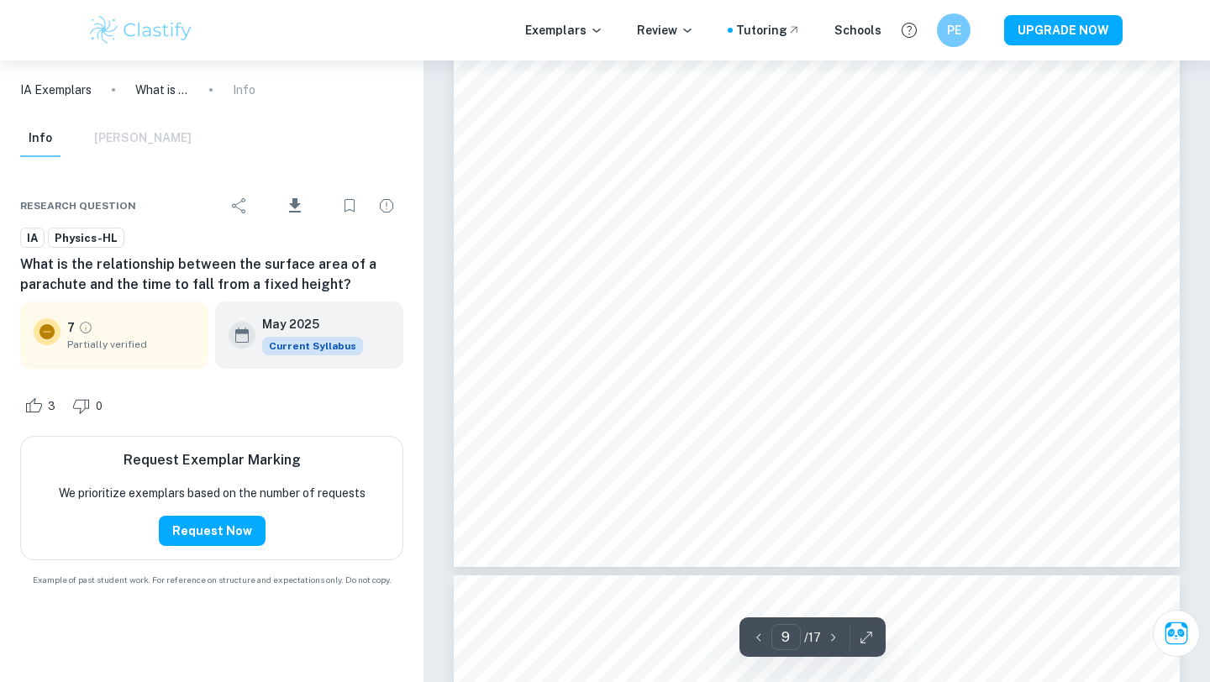
scroll to position [8434, 0]
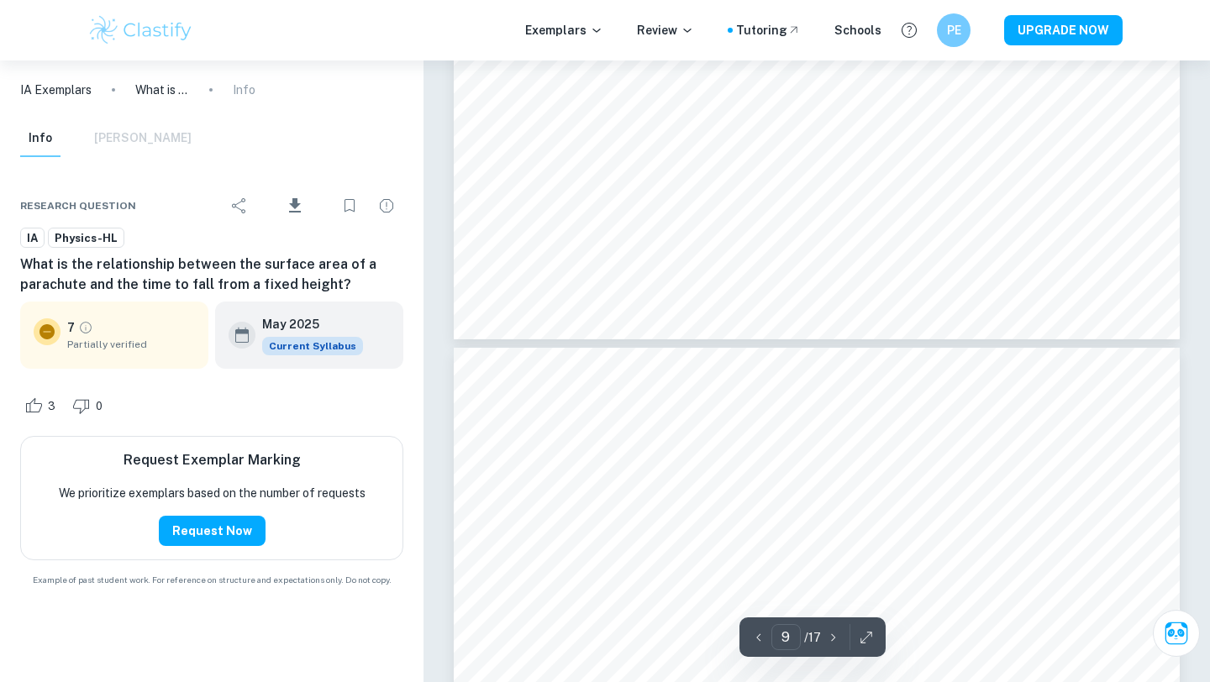
type input "10"
